Goal: Understand process/instructions: Learn how to perform a task or action

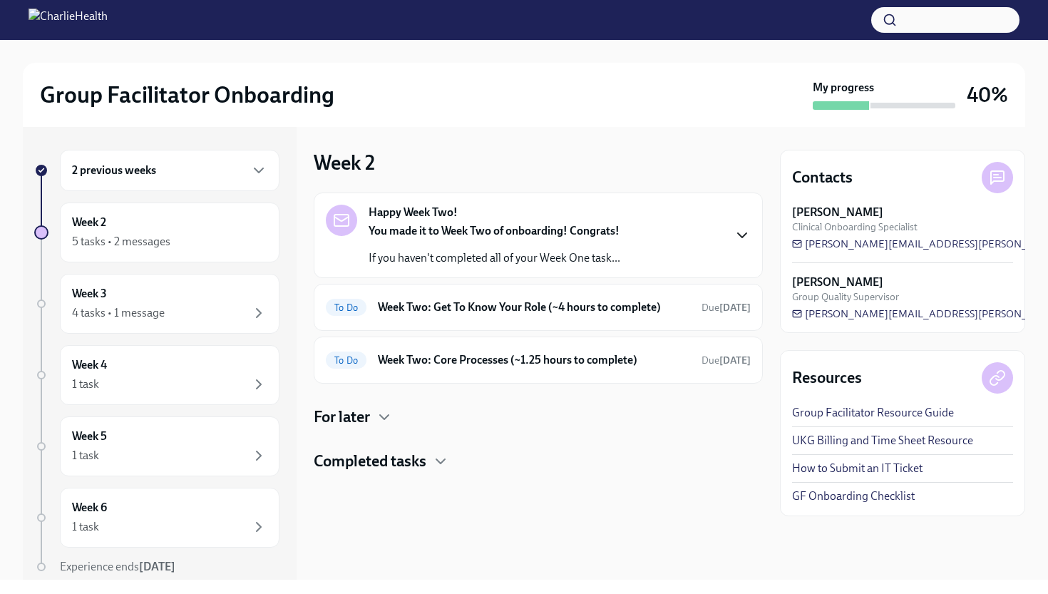
click at [744, 235] on icon "button" at bounding box center [742, 235] width 9 height 4
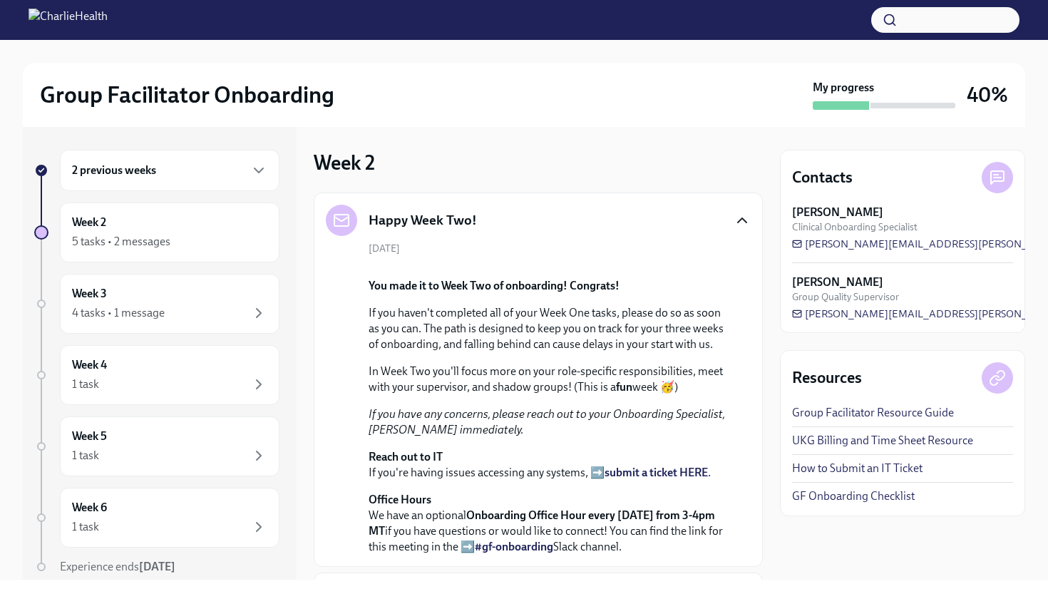
click at [732, 226] on div "Happy Week Two!" at bounding box center [538, 220] width 425 height 31
click at [742, 222] on icon "button" at bounding box center [742, 220] width 17 height 17
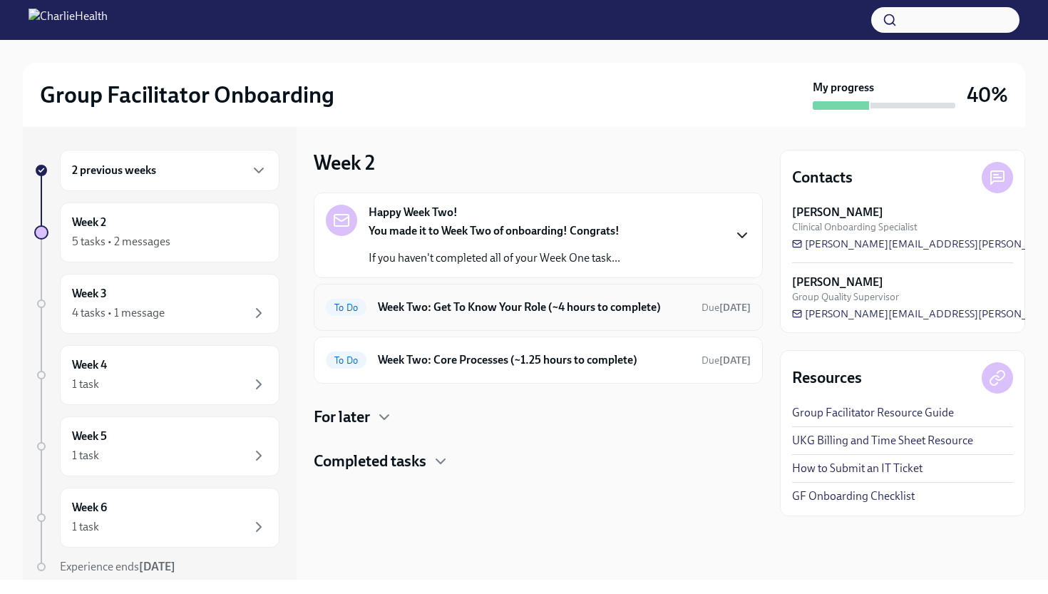
click at [677, 320] on div "To Do Week Two: Get To Know Your Role (~4 hours to complete) Due [DATE]" at bounding box center [538, 307] width 449 height 47
click at [650, 303] on h6 "Week Two: Get To Know Your Role (~4 hours to complete)" at bounding box center [534, 307] width 312 height 16
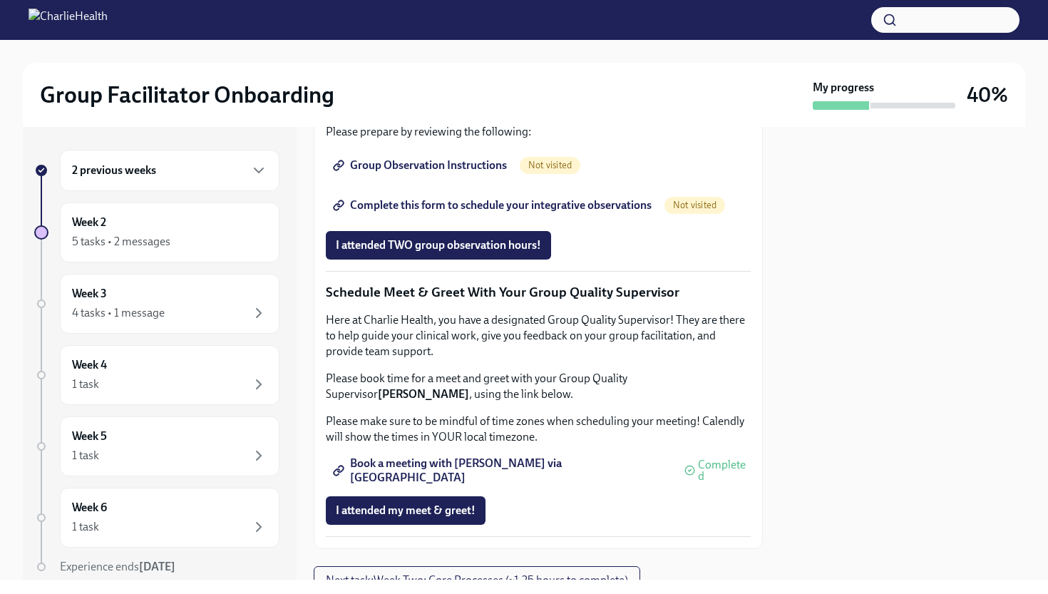
scroll to position [1021, 0]
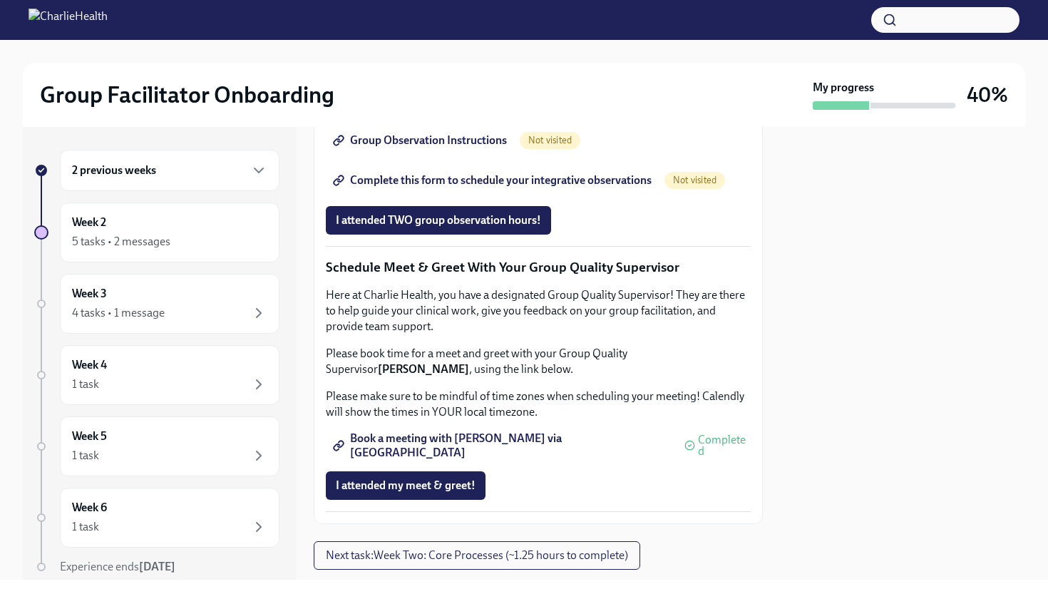
click at [458, 148] on span "Group Observation Instructions" at bounding box center [421, 140] width 171 height 14
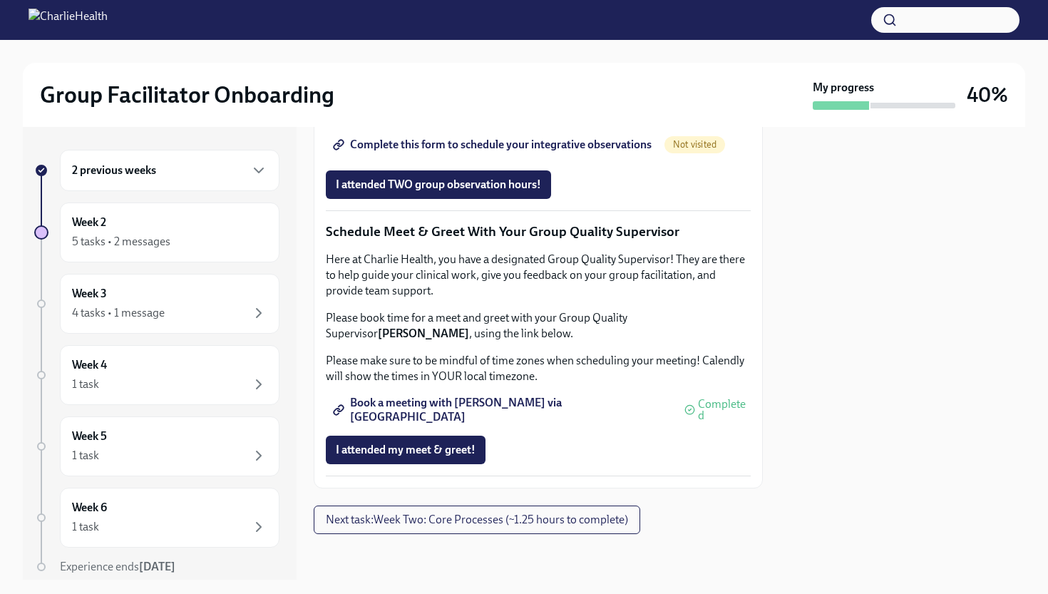
scroll to position [1244, 0]
click at [593, 152] on span "Complete this form to schedule your integrative observations" at bounding box center [494, 145] width 316 height 14
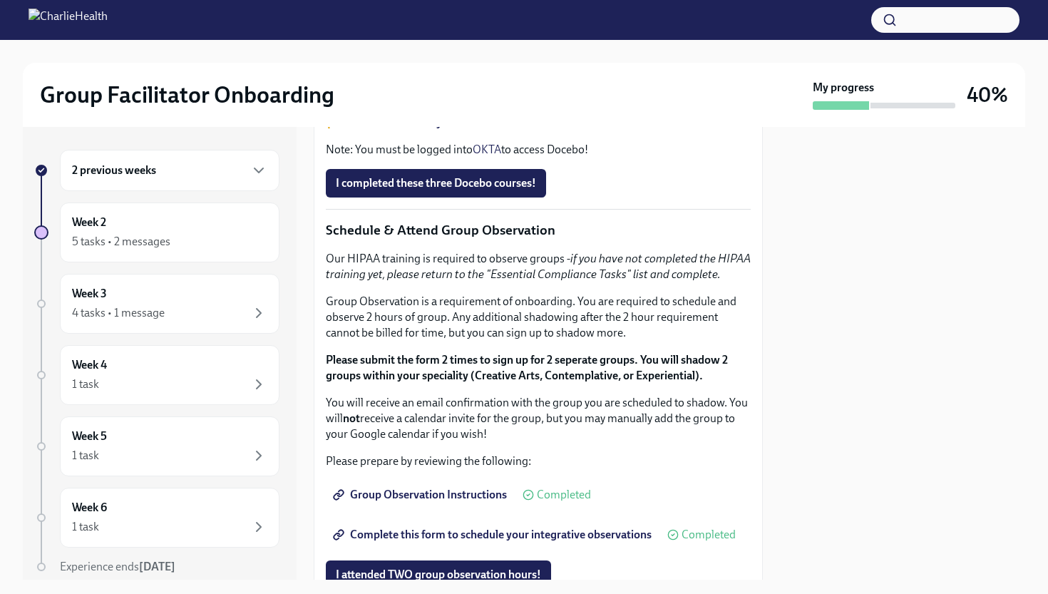
scroll to position [661, 0]
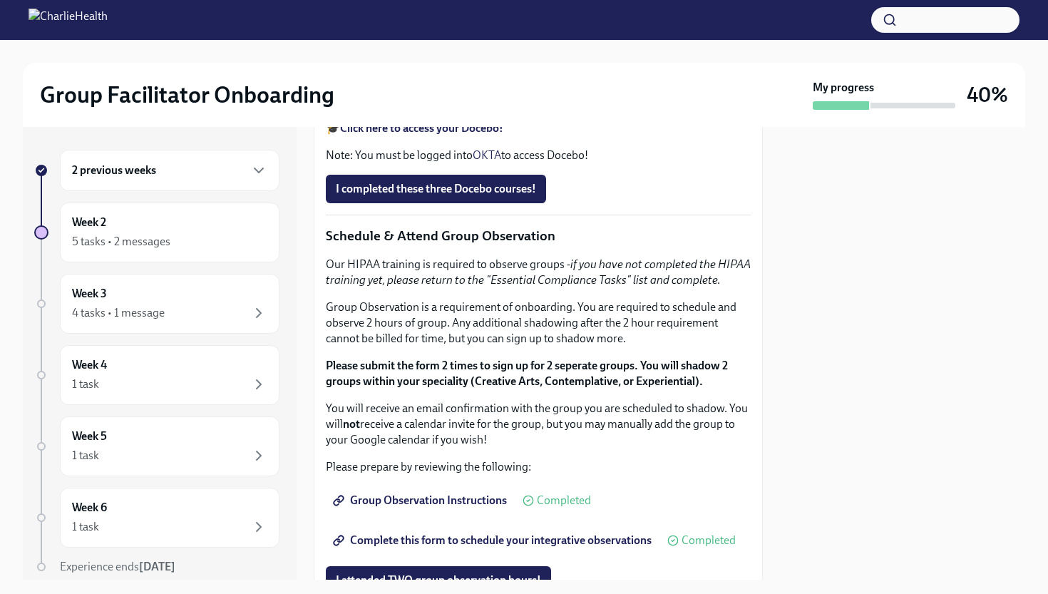
click at [468, 135] on strong "Click here to access your Docebo!" at bounding box center [421, 128] width 163 height 14
